Goal: Use online tool/utility: Use online tool/utility

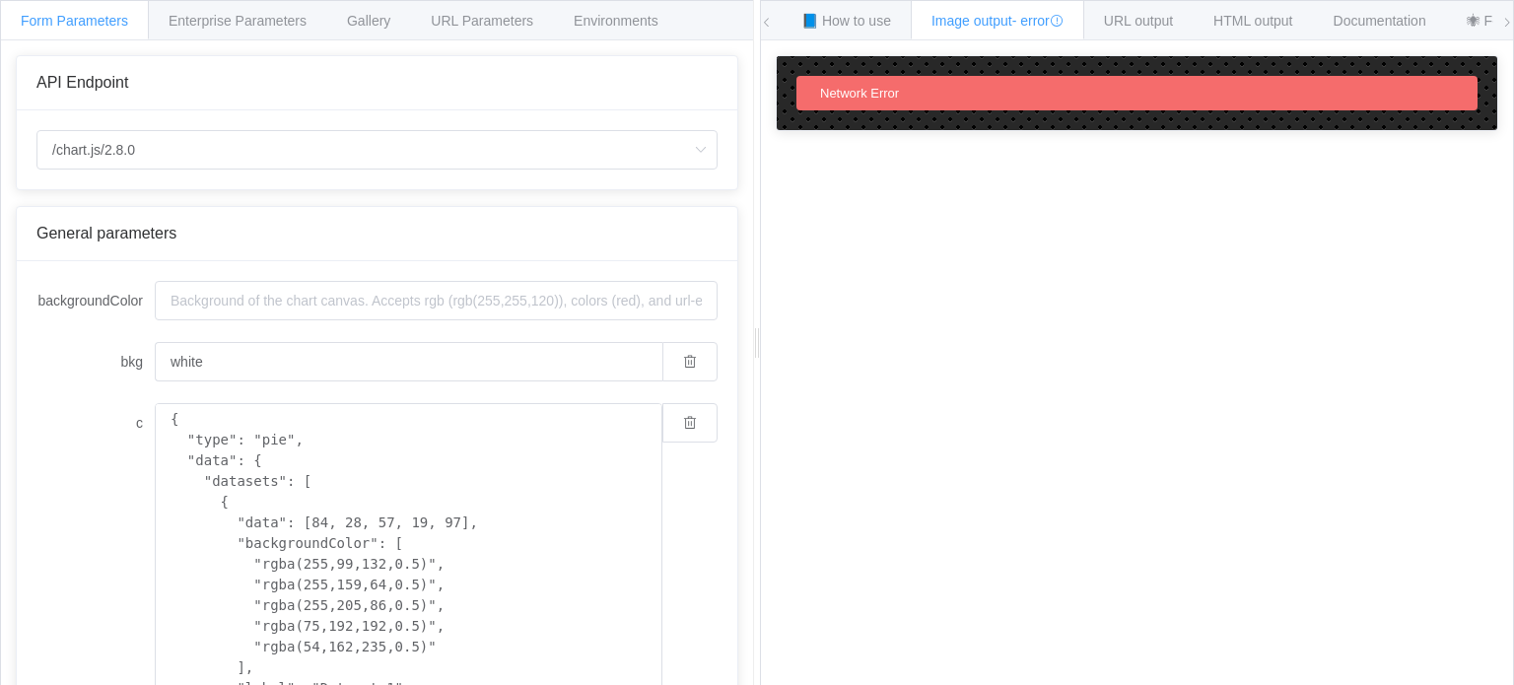
click at [354, 179] on div "/chart.js/2.8.0 /chart /chart.js/2.8.0" at bounding box center [377, 149] width 721 height 79
click at [355, 161] on input "/chart.js/2.8.0" at bounding box center [376, 149] width 681 height 39
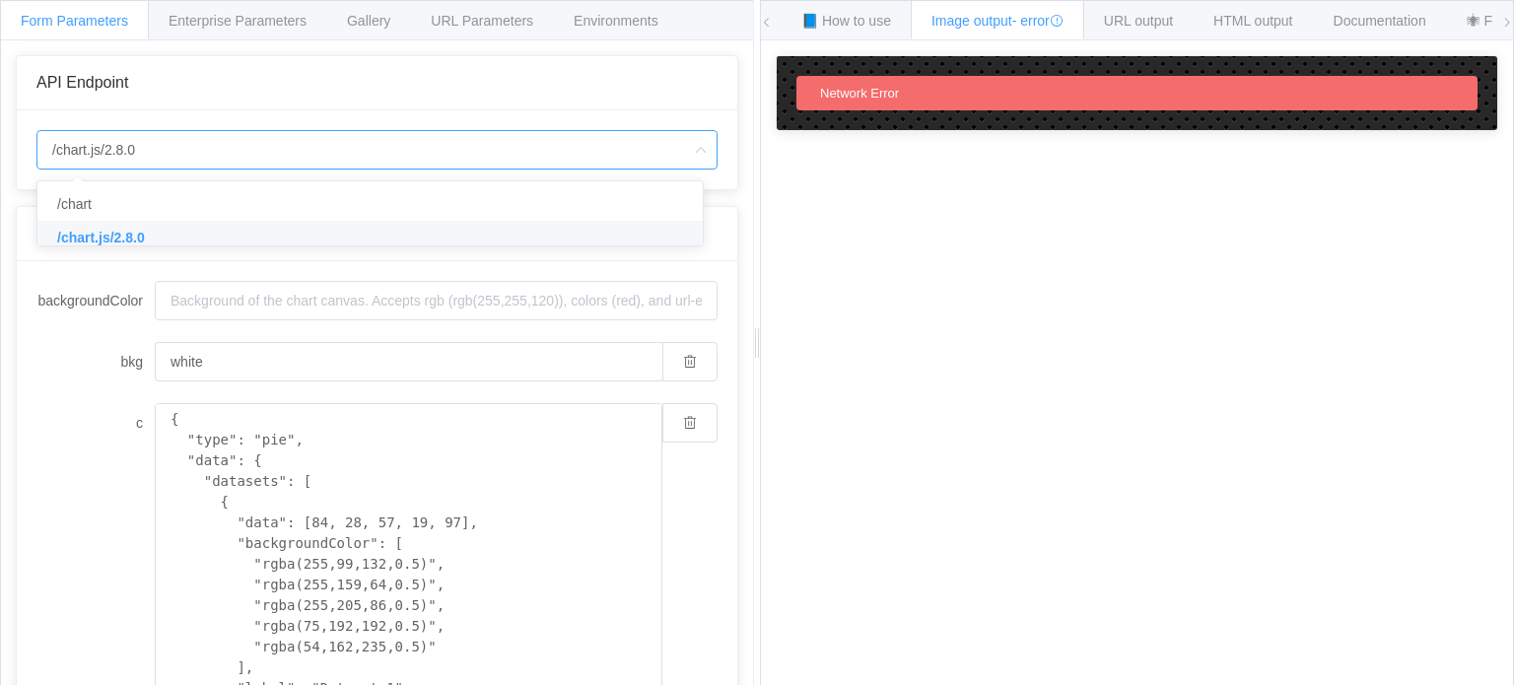
click at [177, 228] on li "/chart.js/2.8.0" at bounding box center [377, 238] width 680 height 34
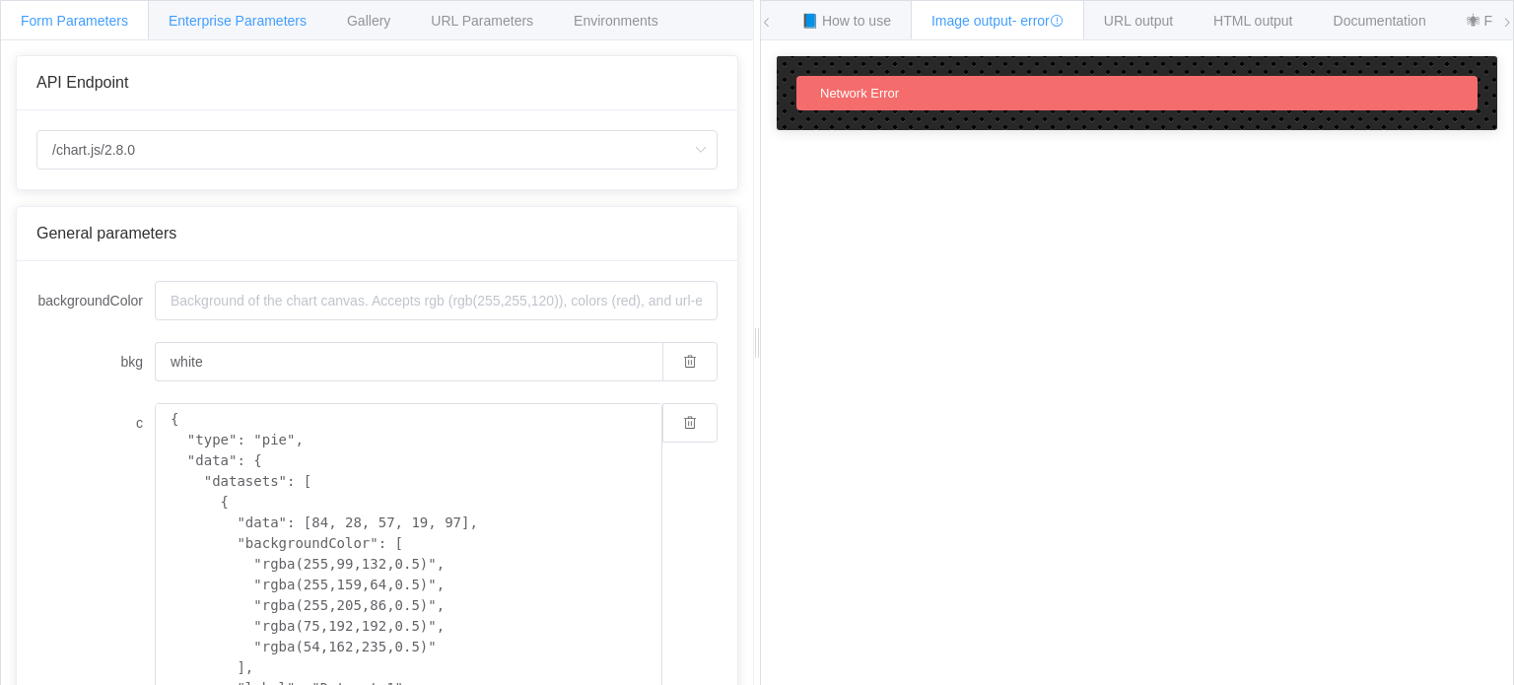
click at [245, 33] on div "Enterprise Parameters" at bounding box center [237, 19] width 179 height 39
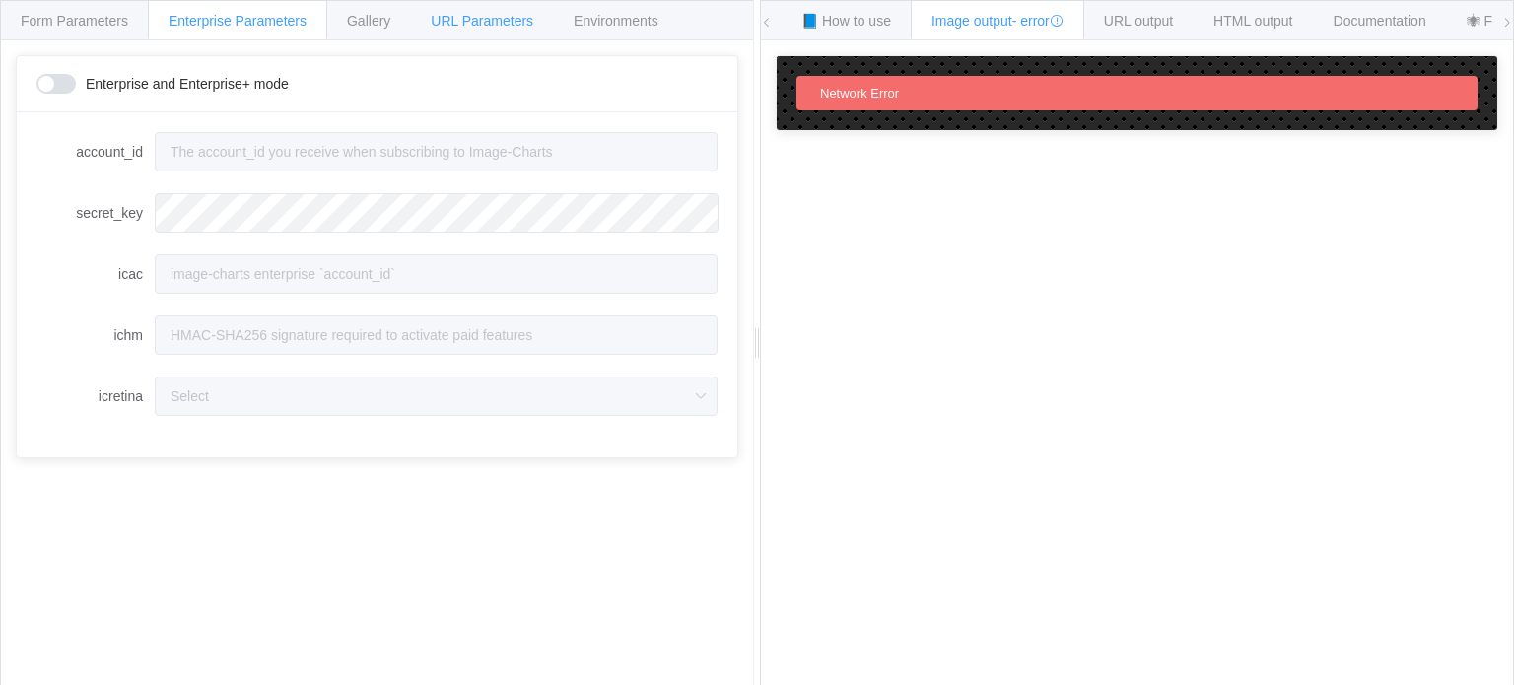
click at [423, 32] on div "URL Parameters" at bounding box center [482, 19] width 144 height 39
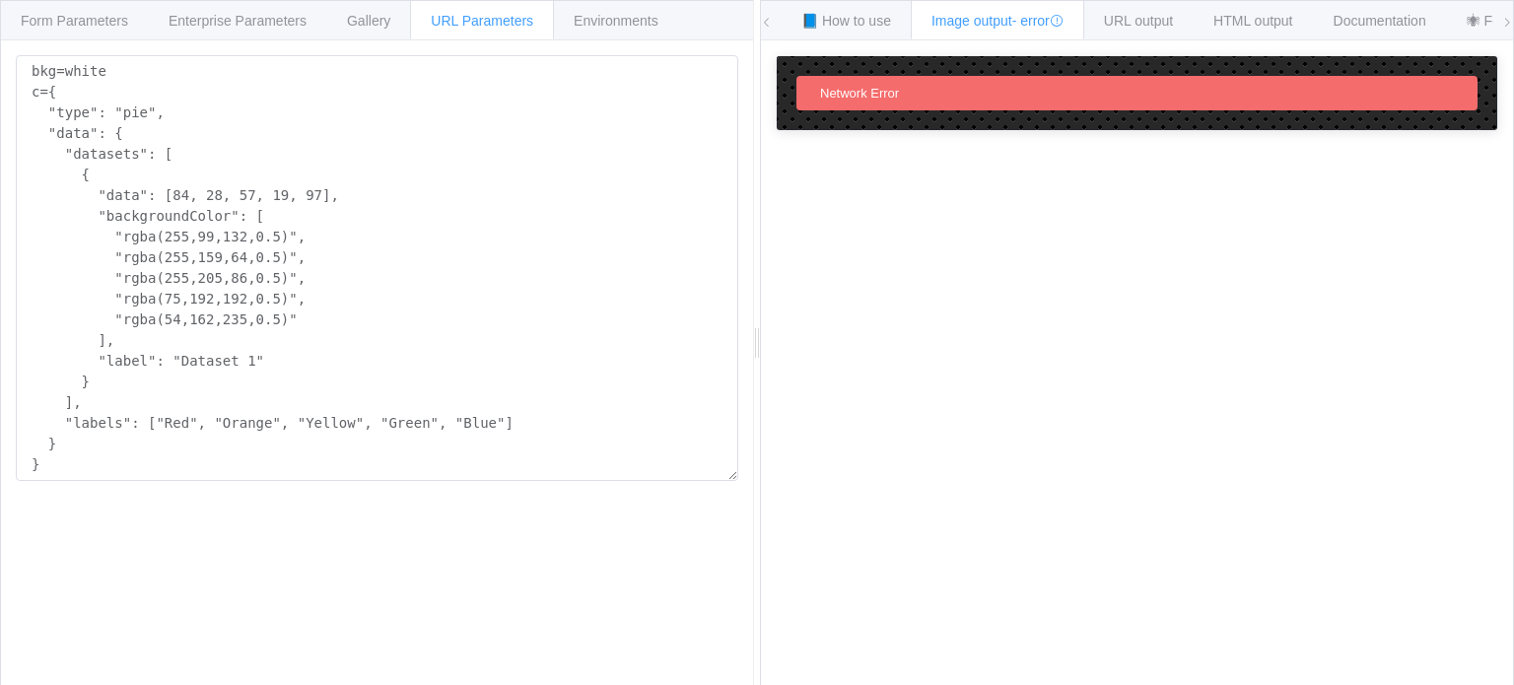
click at [514, 23] on span "URL Parameters" at bounding box center [482, 21] width 103 height 16
click at [615, 27] on span "Environments" at bounding box center [616, 21] width 85 height 16
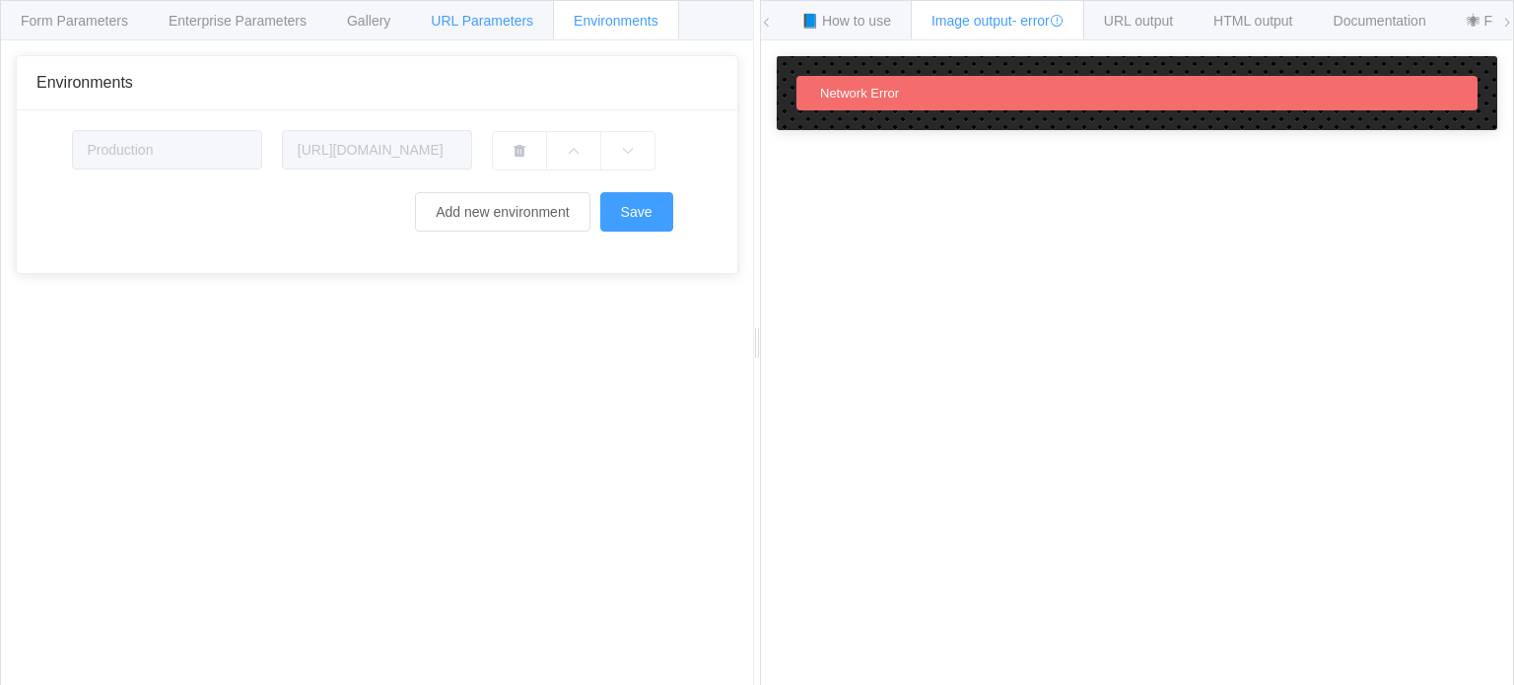
click at [507, 18] on span "URL Parameters" at bounding box center [482, 21] width 103 height 16
